Goal: Transaction & Acquisition: Download file/media

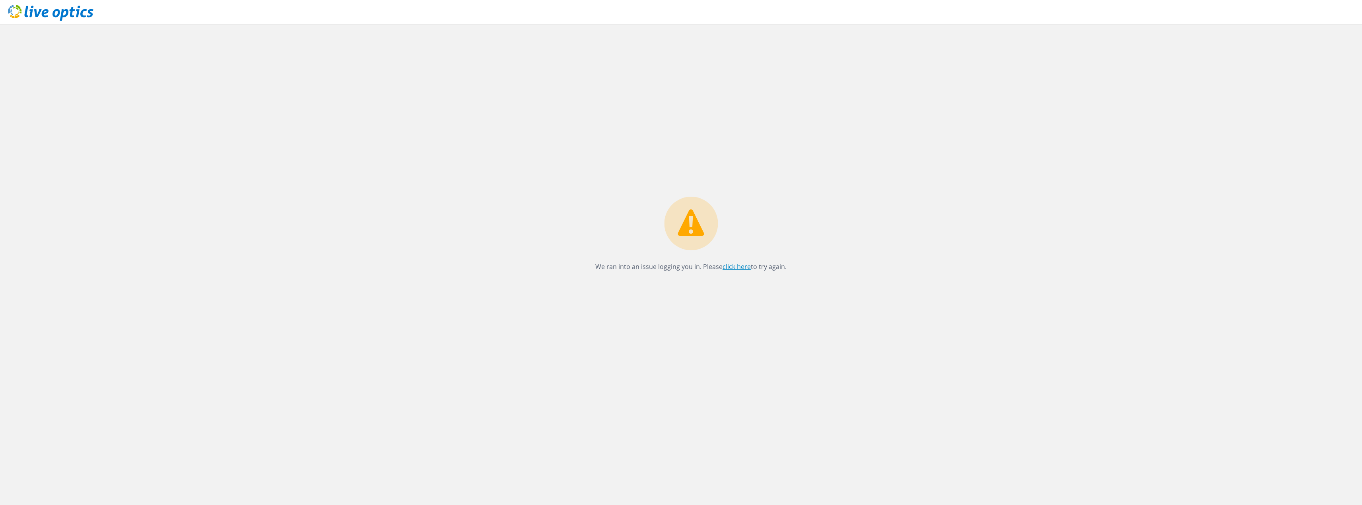
click at [741, 265] on link "click here" at bounding box center [736, 266] width 28 height 9
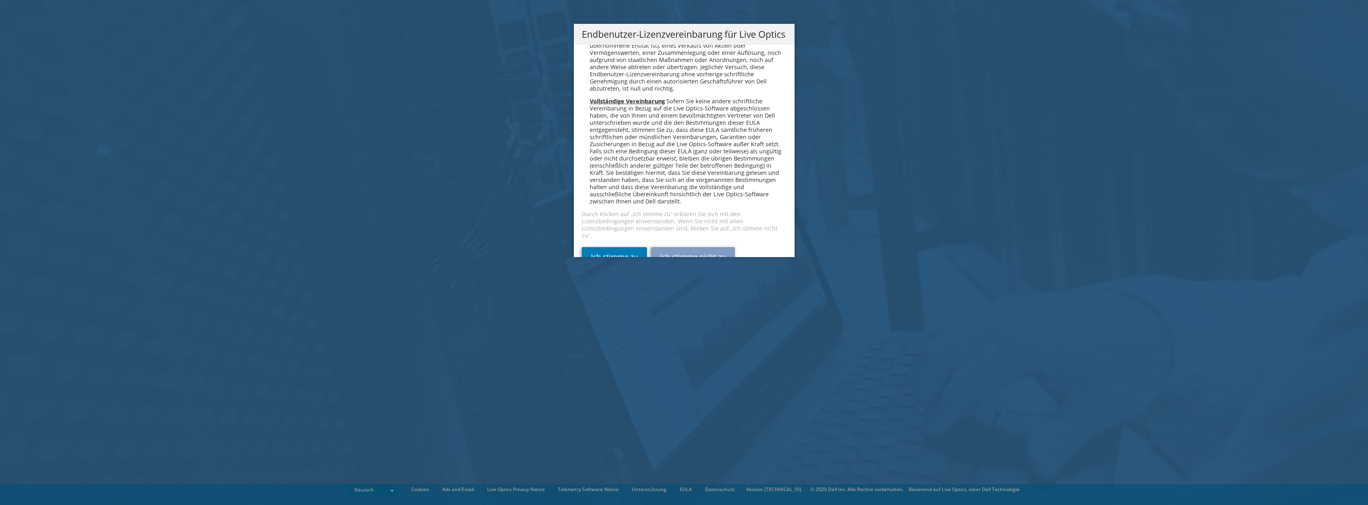
scroll to position [3909, 0]
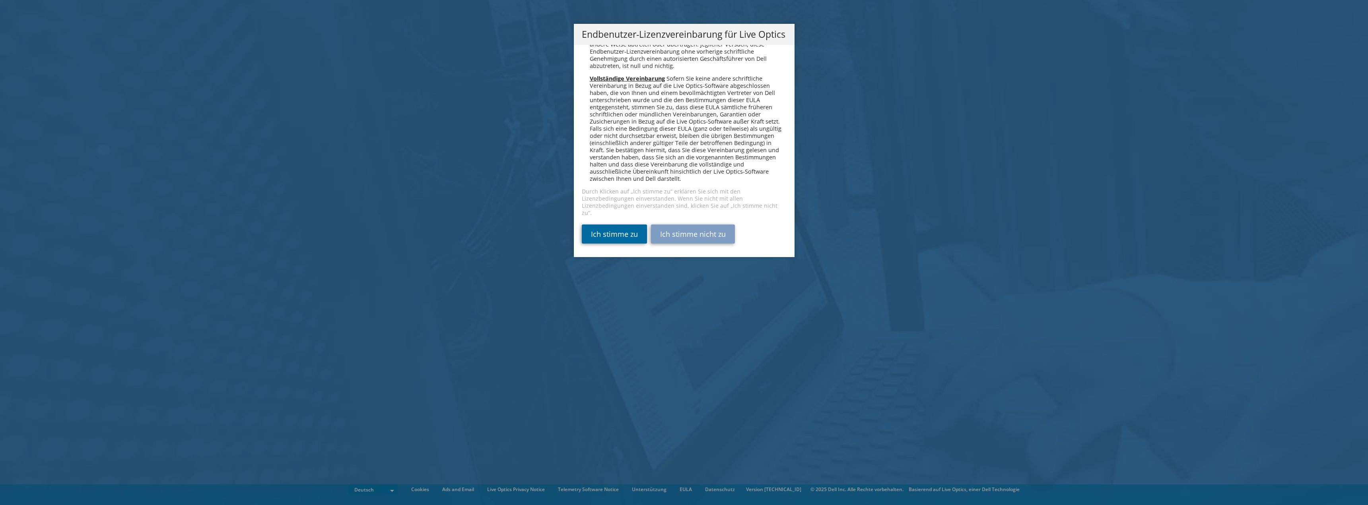
click at [612, 230] on link "Ich stimme zu" at bounding box center [614, 234] width 65 height 19
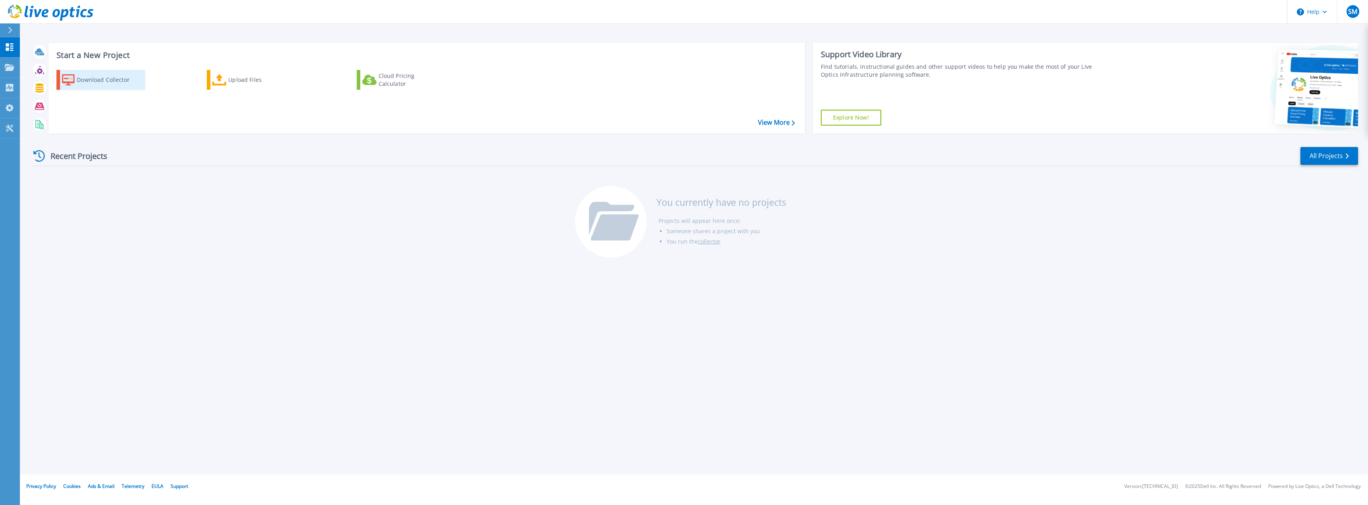
click at [86, 80] on div "Download Collector" at bounding box center [109, 80] width 64 height 16
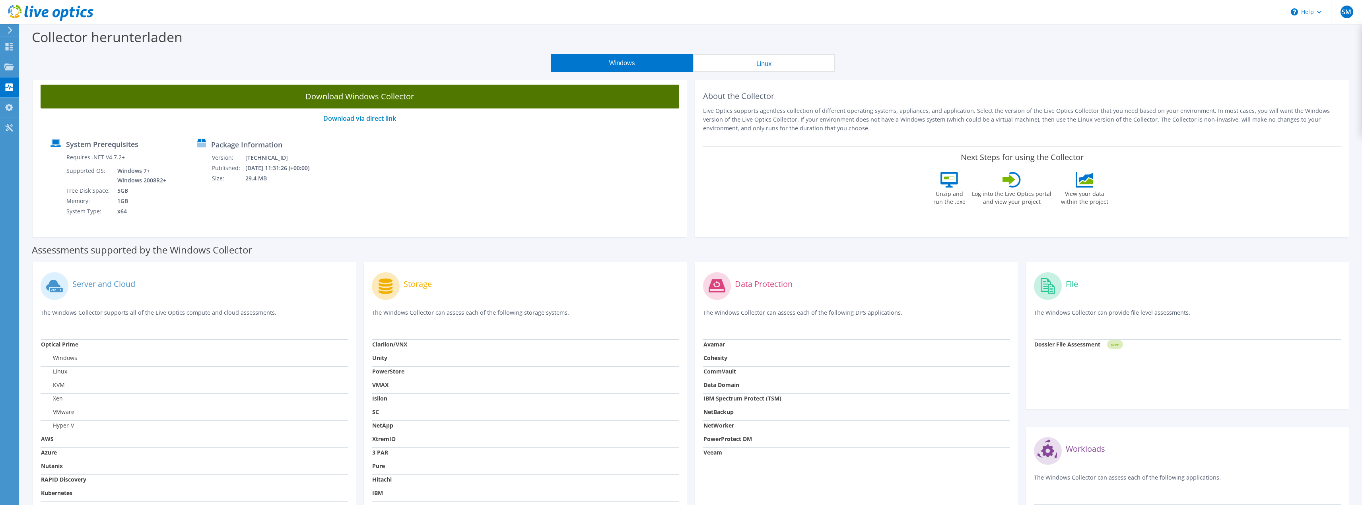
click at [348, 96] on link "Download Windows Collector" at bounding box center [360, 97] width 639 height 24
